Goal: Task Accomplishment & Management: Use online tool/utility

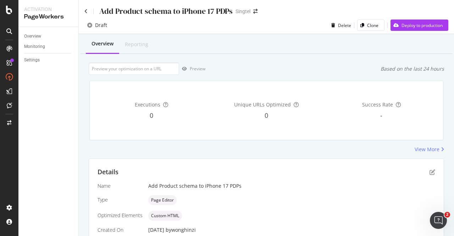
scroll to position [120, 0]
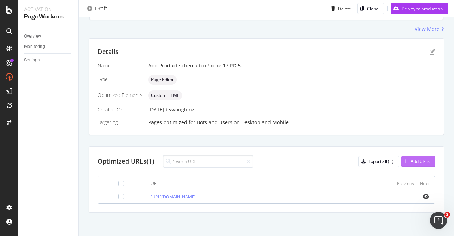
click at [403, 159] on div "button" at bounding box center [406, 161] width 10 height 4
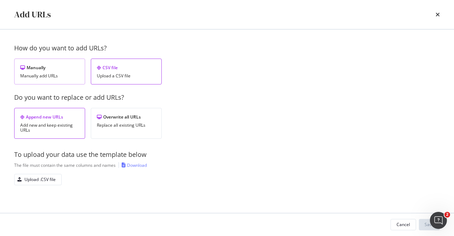
click at [55, 71] on div "Manually Manually add URLs" at bounding box center [49, 72] width 71 height 26
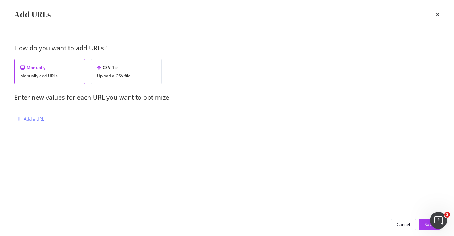
click at [43, 117] on div "Add a URL" at bounding box center [34, 119] width 20 height 6
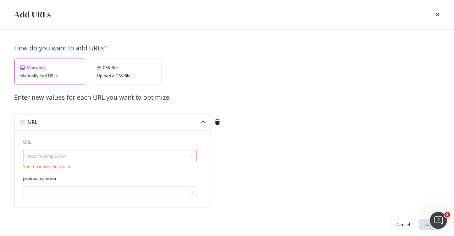
click at [63, 157] on input "modal" at bounding box center [110, 156] width 174 height 12
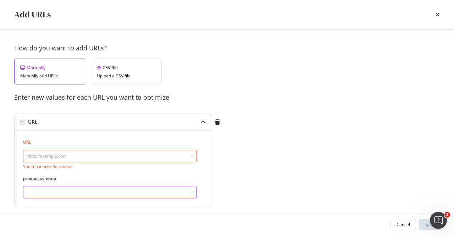
click at [71, 195] on input "modal" at bounding box center [110, 192] width 174 height 12
paste input "[ { "@context": "[URL][DOMAIN_NAME]", "@type": "ProductGroup", "name": "Pre-Ord…"
type input "[ { "@context": "[URL][DOMAIN_NAME]", "@type": "ProductGroup", "name": "Pre-Ord…"
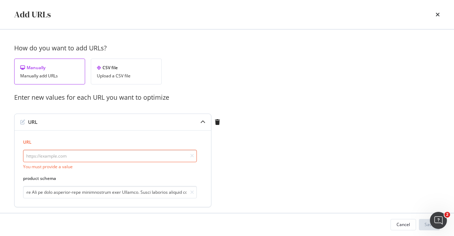
scroll to position [0, 0]
click at [81, 155] on input "modal" at bounding box center [110, 156] width 174 height 12
paste input "[URL][DOMAIN_NAME]"
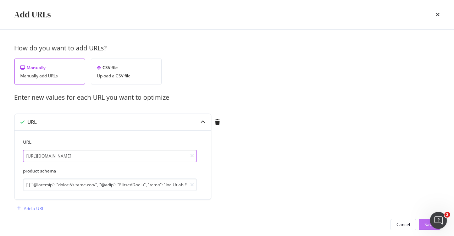
type input "[URL][DOMAIN_NAME]"
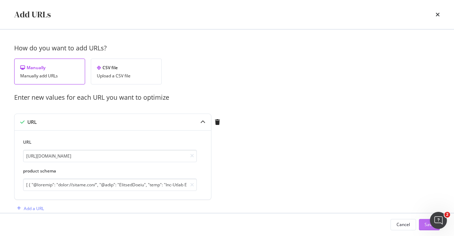
click at [425, 224] on div "Save" at bounding box center [430, 224] width 10 height 6
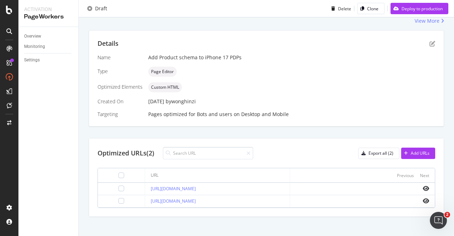
scroll to position [133, 0]
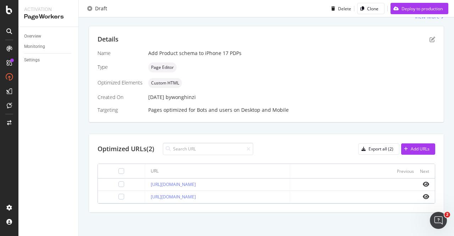
click at [116, 192] on td at bounding box center [121, 197] width 47 height 12
click at [118, 194] on div at bounding box center [121, 197] width 6 height 6
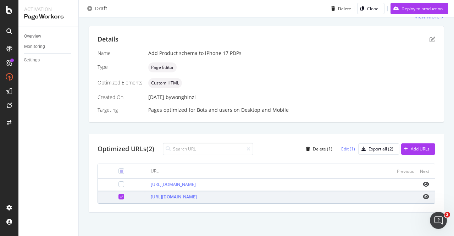
click at [341, 146] on div "Edit (1)" at bounding box center [348, 149] width 14 height 6
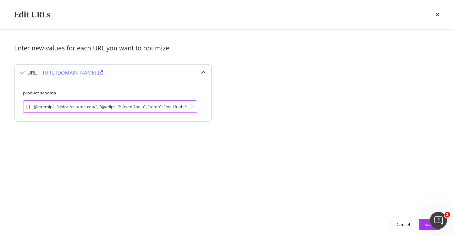
click at [148, 107] on input "modal" at bounding box center [110, 106] width 174 height 12
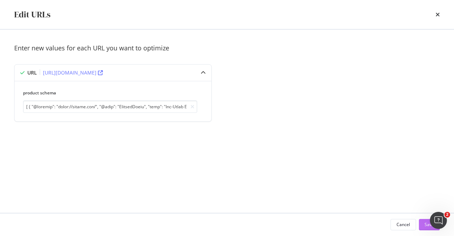
click at [425, 222] on div "Save" at bounding box center [430, 224] width 10 height 6
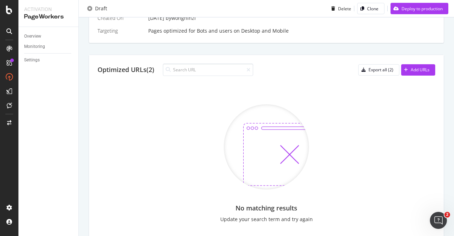
scroll to position [213, 0]
